Goal: Task Accomplishment & Management: Use online tool/utility

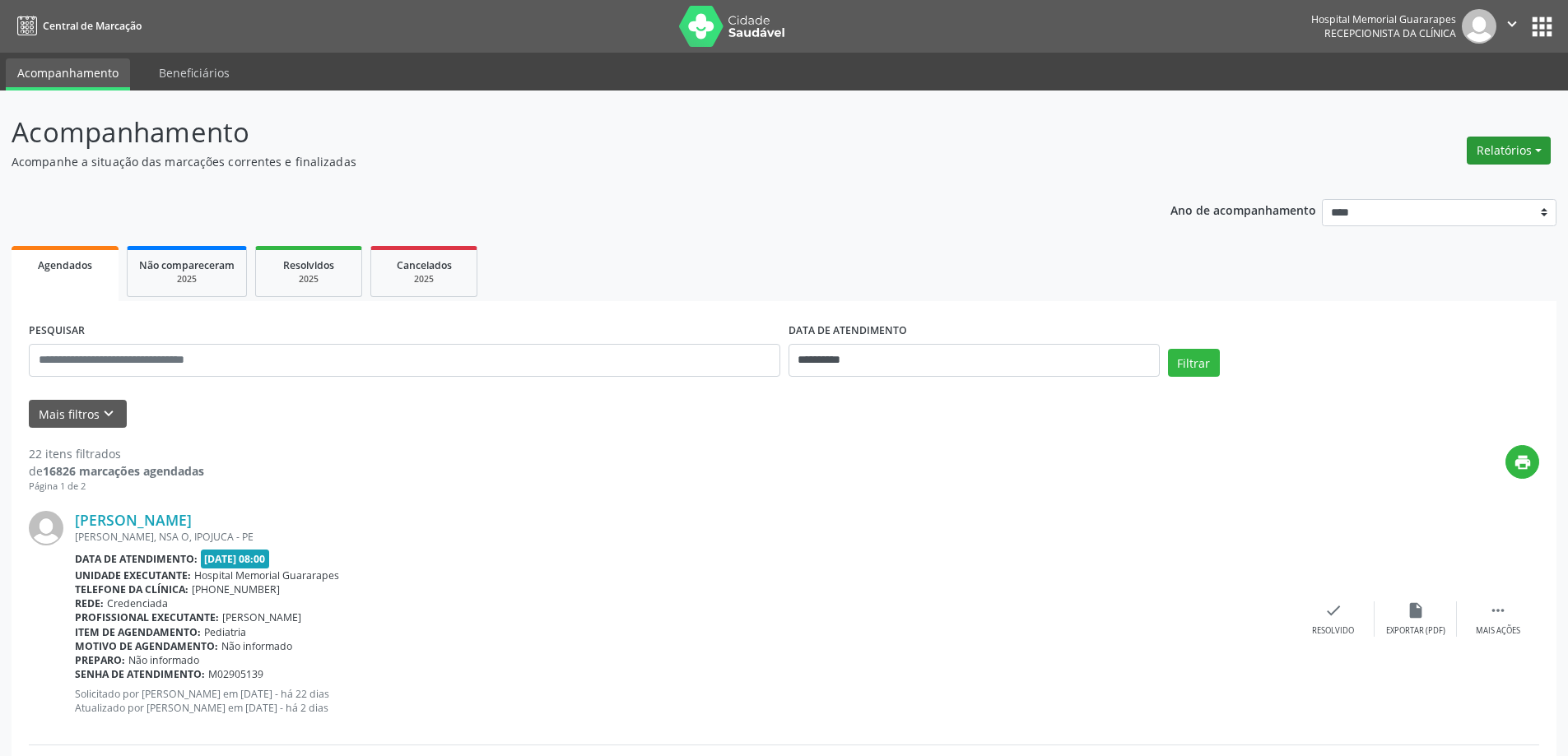
click at [1523, 152] on button "Relatórios" at bounding box center [1509, 150] width 84 height 28
click at [1468, 182] on link "Agendamentos" at bounding box center [1463, 185] width 177 height 23
select select "*"
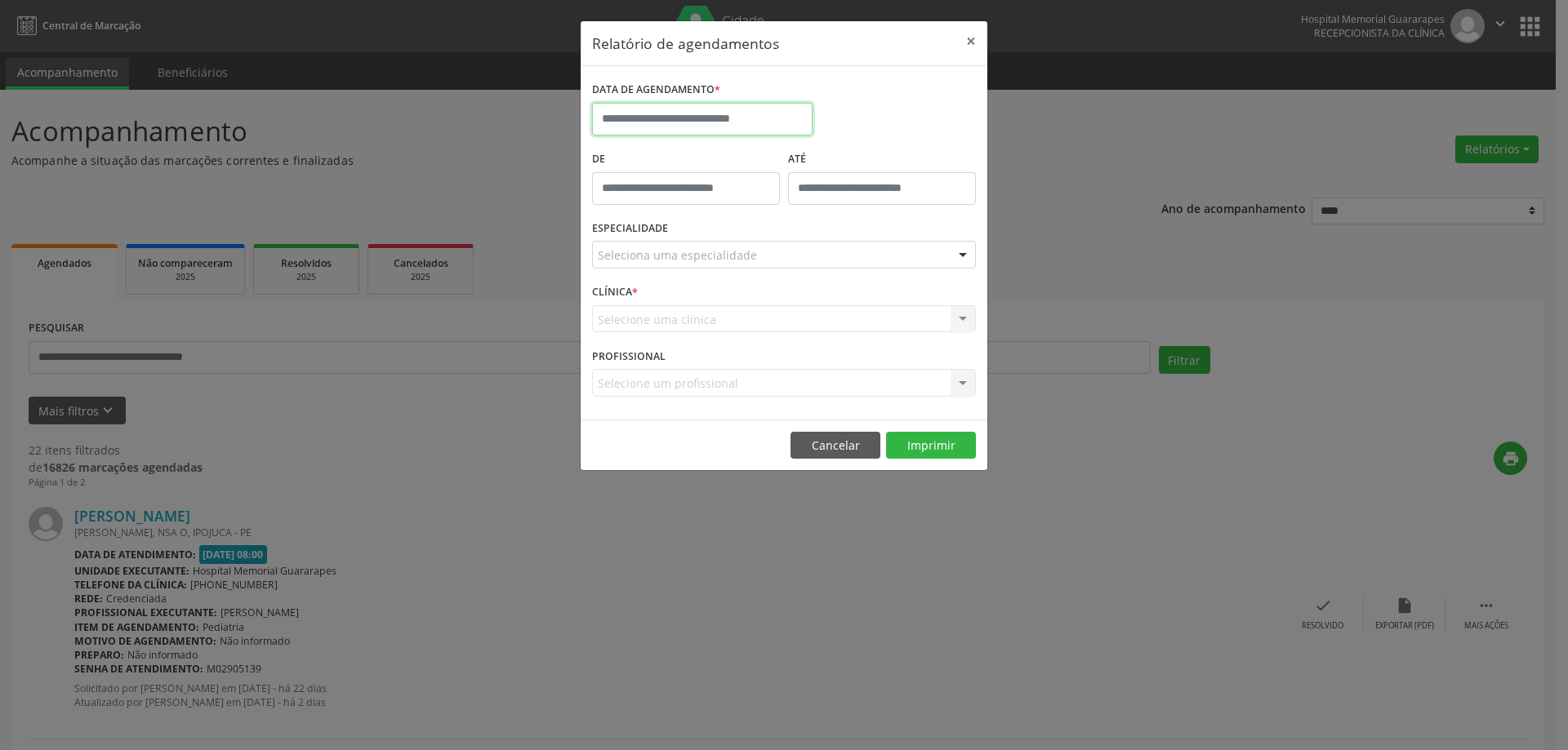
click at [742, 123] on input "text" at bounding box center [702, 119] width 220 height 33
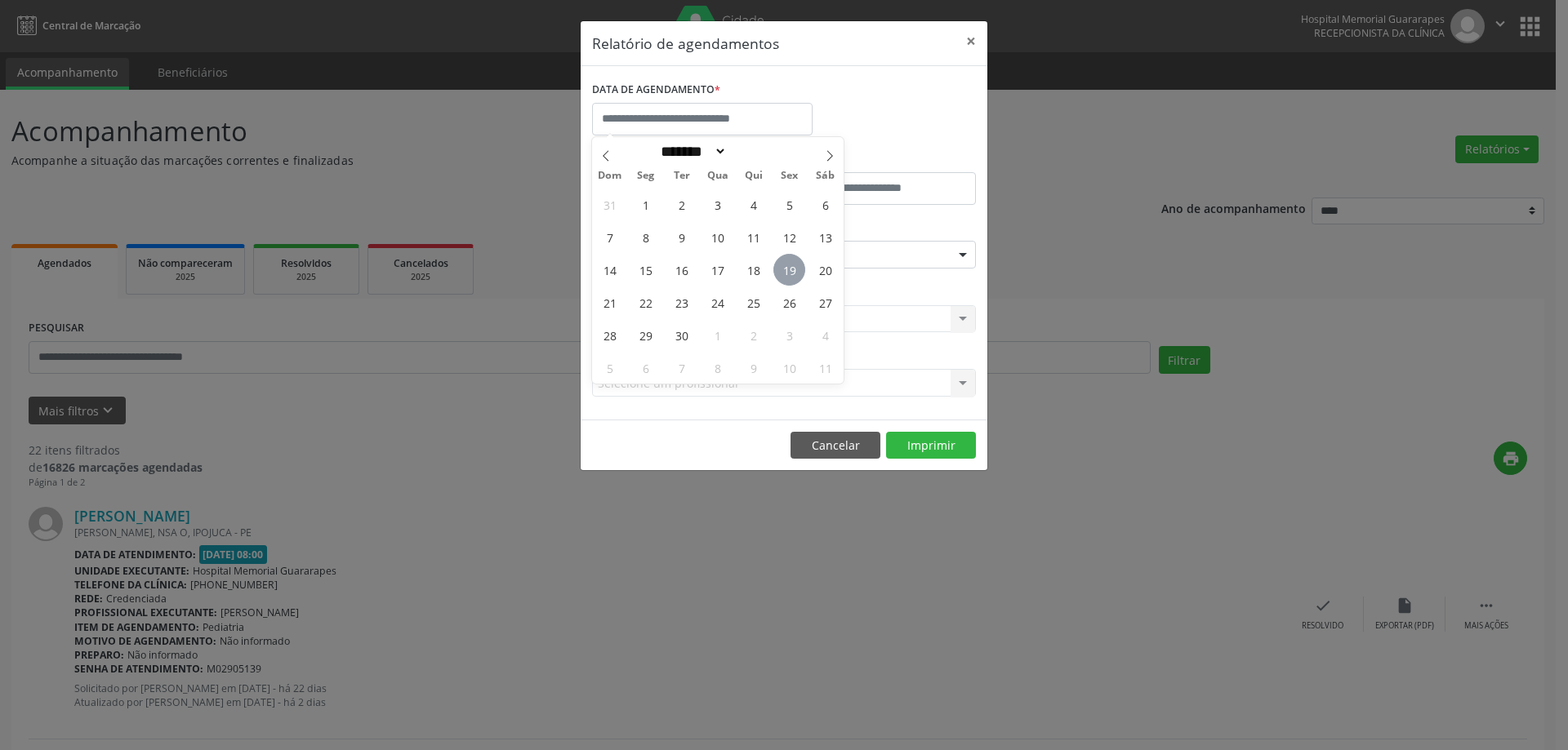
drag, startPoint x: 766, startPoint y: 265, endPoint x: 780, endPoint y: 267, distance: 14.1
click at [771, 265] on div "31 1 2 3 4 5 6 7 8 9 10 11 12 13 14 15 16 17 18 19 20 21 22 23 24 25 26 27 28 2…" at bounding box center [717, 285] width 251 height 196
click at [781, 267] on span "19" at bounding box center [789, 270] width 32 height 32
type input "**********"
click at [781, 267] on span "19" at bounding box center [789, 270] width 32 height 32
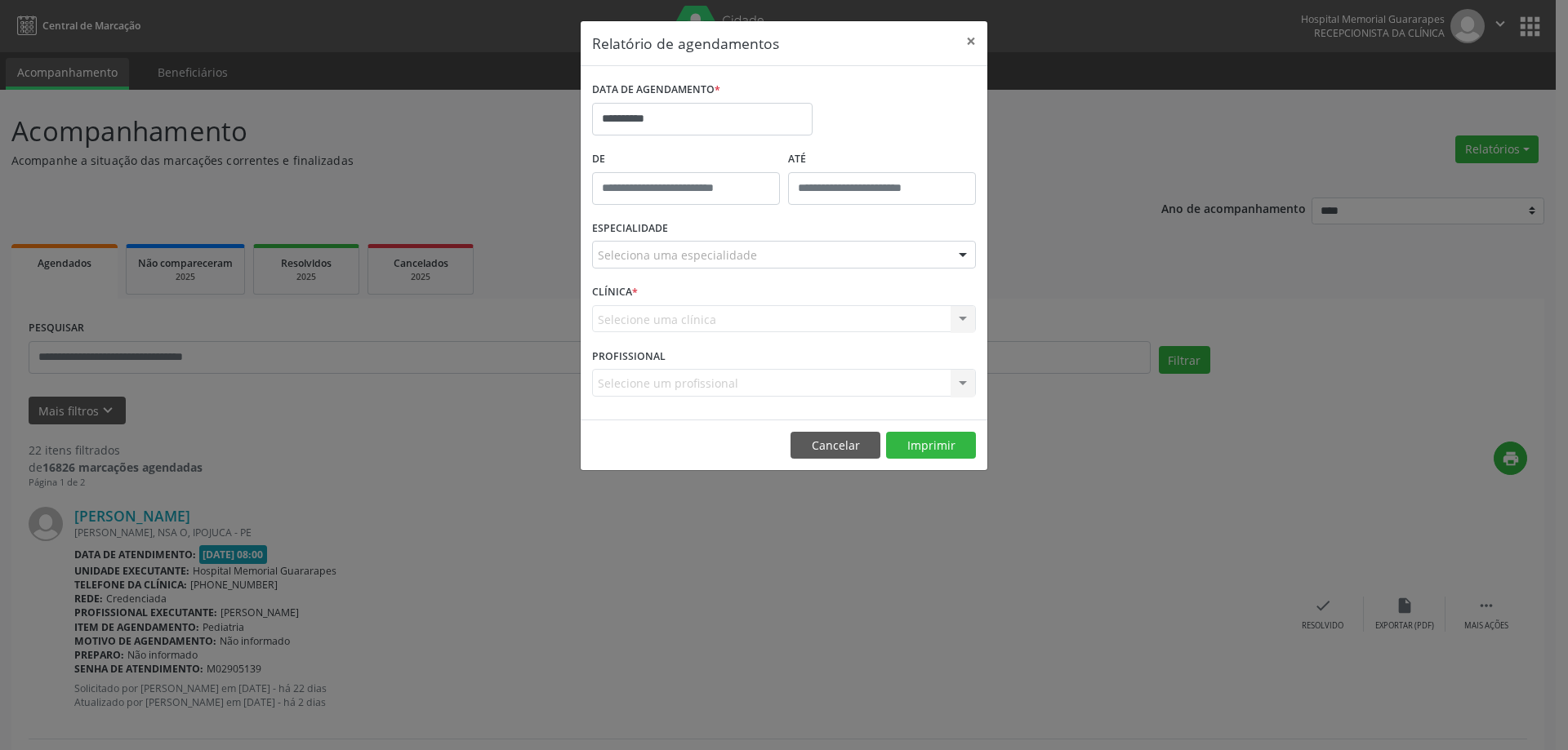
click at [788, 257] on div "Seleciona uma especialidade" at bounding box center [783, 255] width 384 height 28
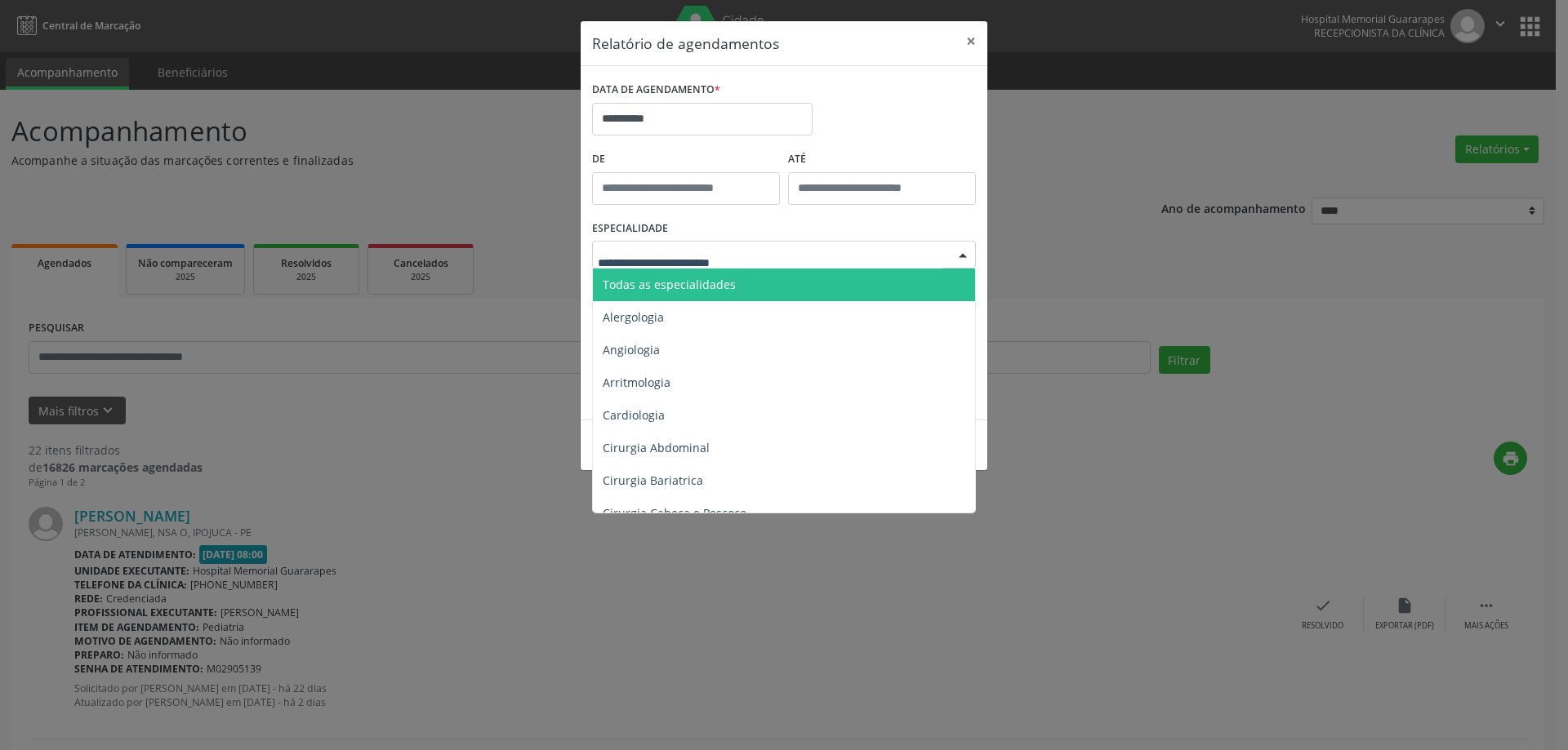
click at [784, 269] on span "Todas as especialidades" at bounding box center [785, 284] width 384 height 33
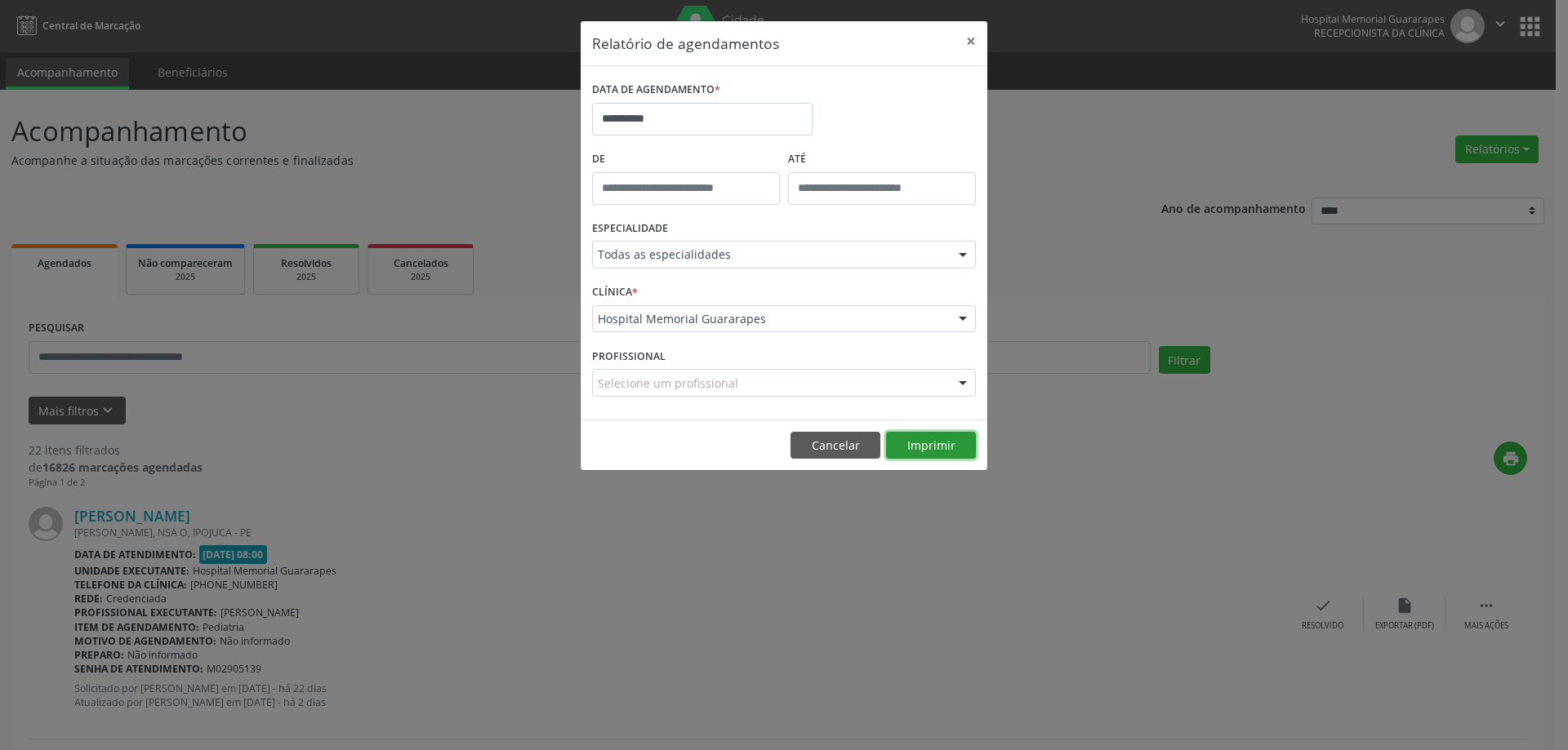
click at [947, 441] on button "Imprimir" at bounding box center [931, 445] width 90 height 28
